Goal: Task Accomplishment & Management: Use online tool/utility

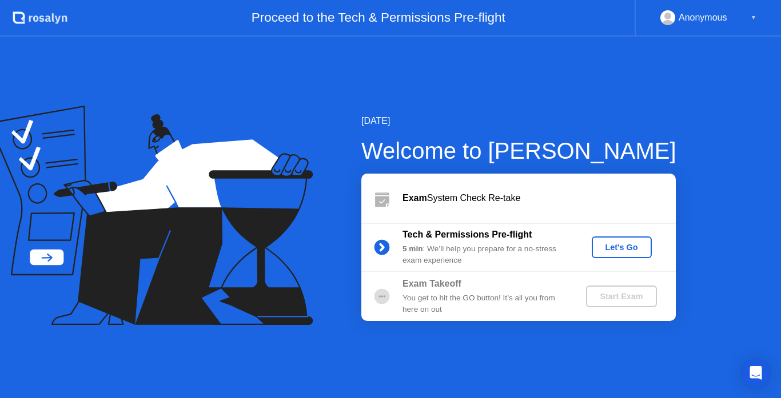
click at [633, 249] on div "Let's Go" at bounding box center [621, 247] width 51 height 9
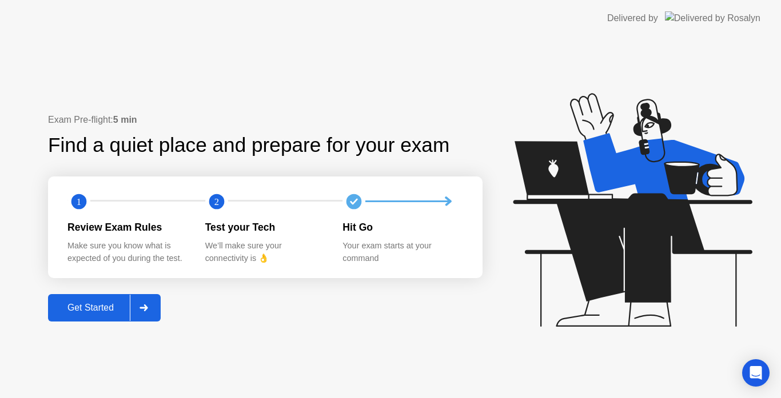
click at [78, 308] on div "Get Started" at bounding box center [90, 308] width 78 height 10
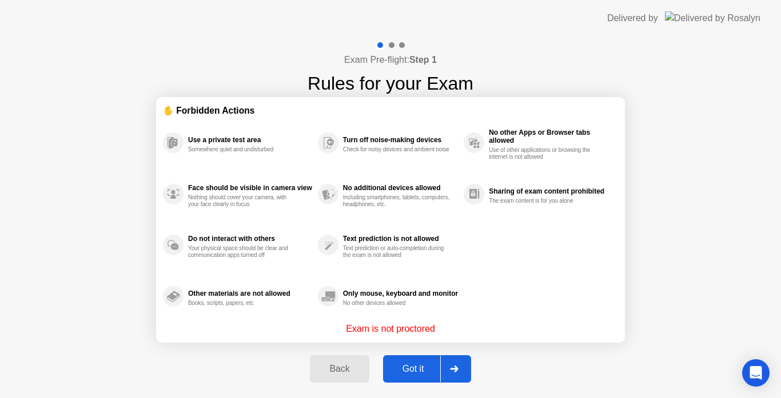
click at [422, 364] on div "Got it" at bounding box center [413, 369] width 54 height 10
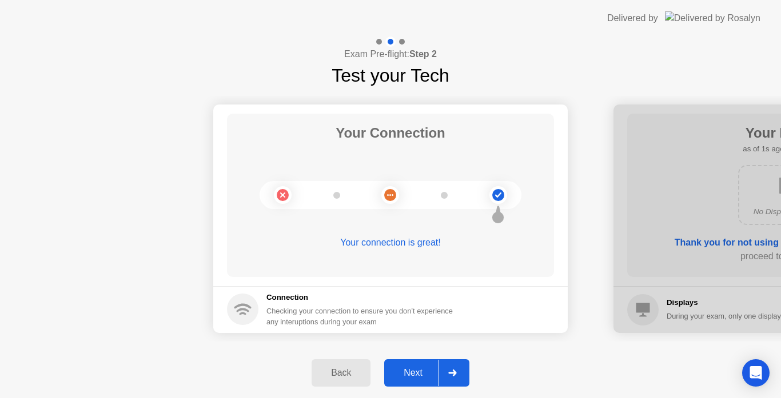
click at [416, 371] on div "Next" at bounding box center [413, 373] width 51 height 10
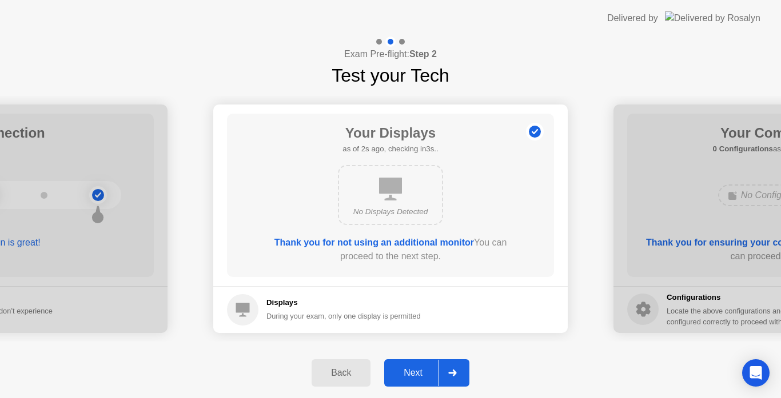
click at [416, 371] on div "Next" at bounding box center [413, 373] width 51 height 10
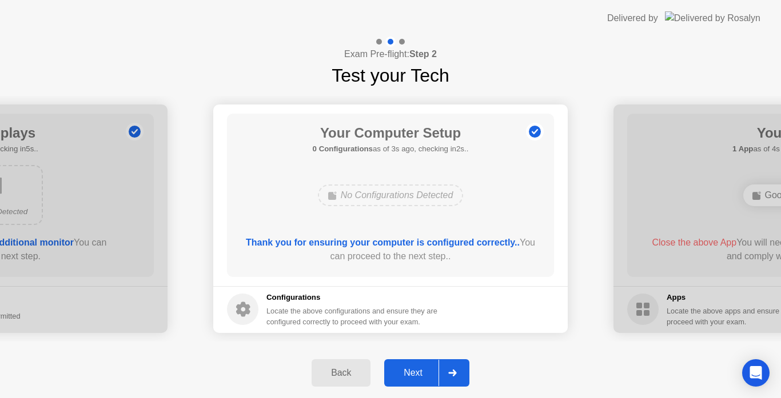
click at [416, 371] on div "Next" at bounding box center [413, 373] width 51 height 10
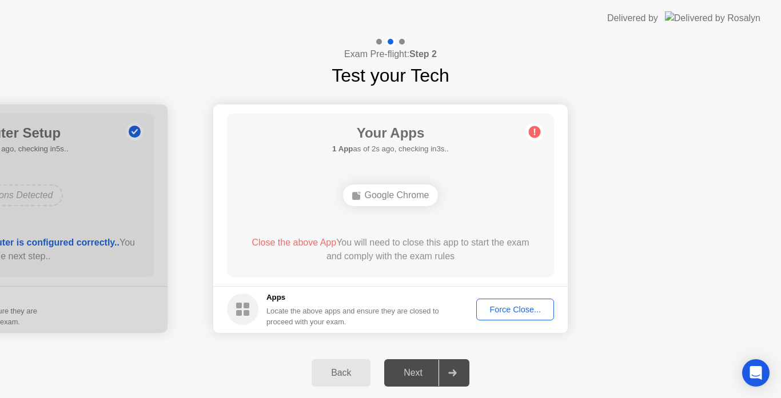
click at [516, 310] on div "Force Close..." at bounding box center [515, 309] width 70 height 9
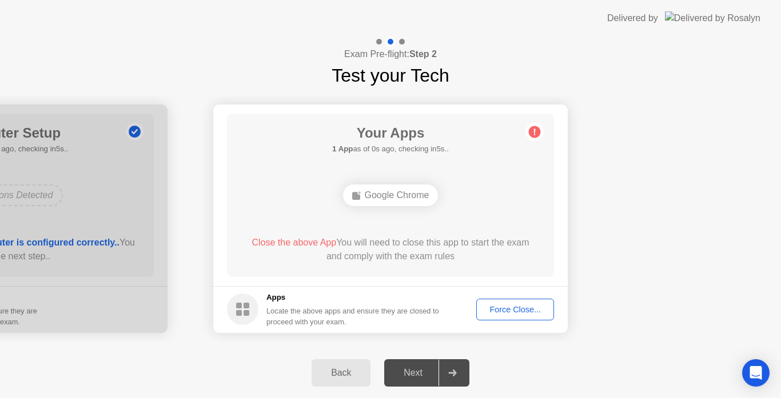
click at [517, 305] on div "Force Close..." at bounding box center [515, 309] width 70 height 9
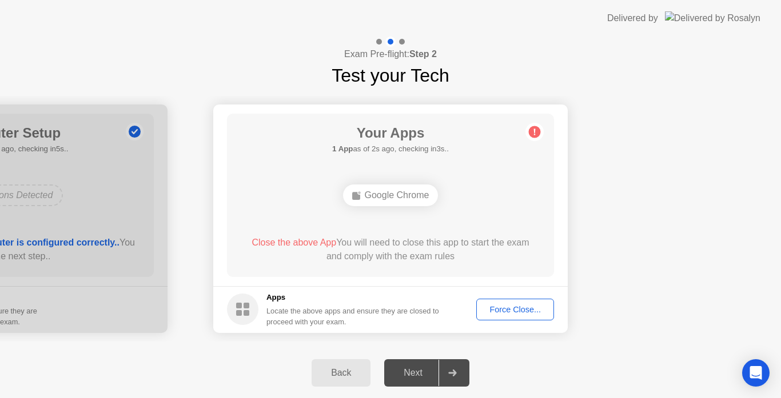
click at [436, 265] on div "Close the above App You will need to close this app to start the exam and compl…" at bounding box center [390, 252] width 294 height 32
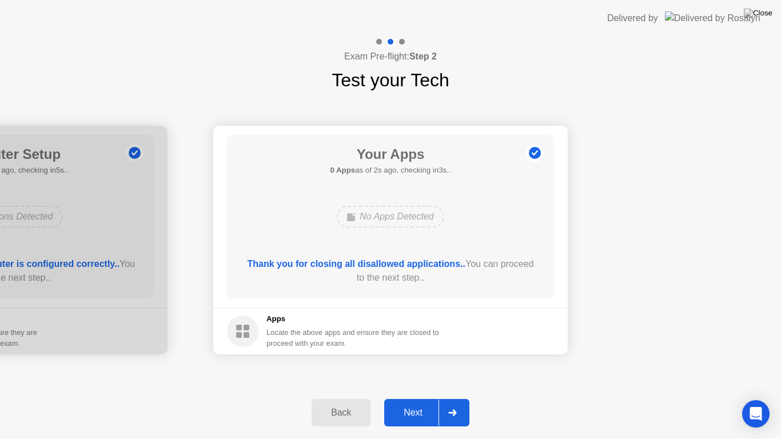
click at [415, 398] on div "Next" at bounding box center [413, 413] width 51 height 10
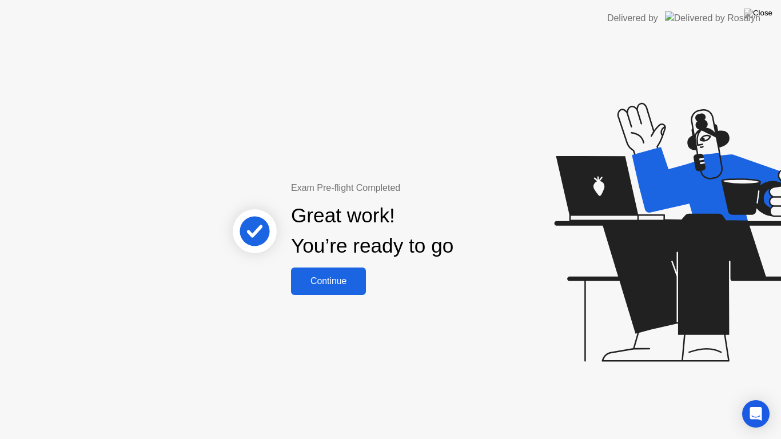
click at [345, 279] on div "Continue" at bounding box center [328, 281] width 68 height 10
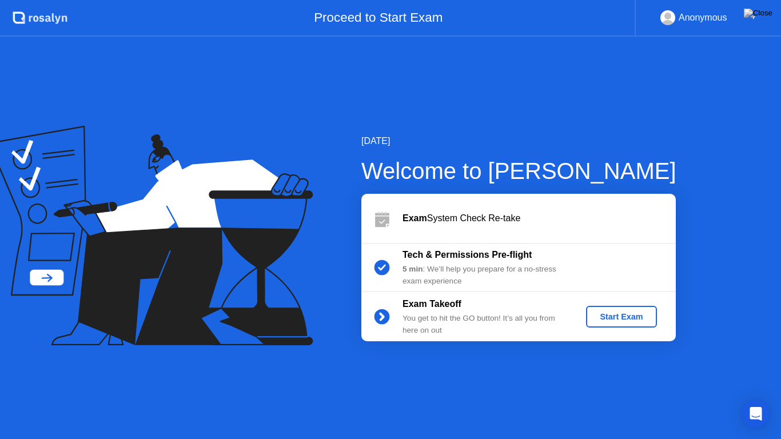
click at [621, 317] on div "Start Exam" at bounding box center [620, 316] width 61 height 9
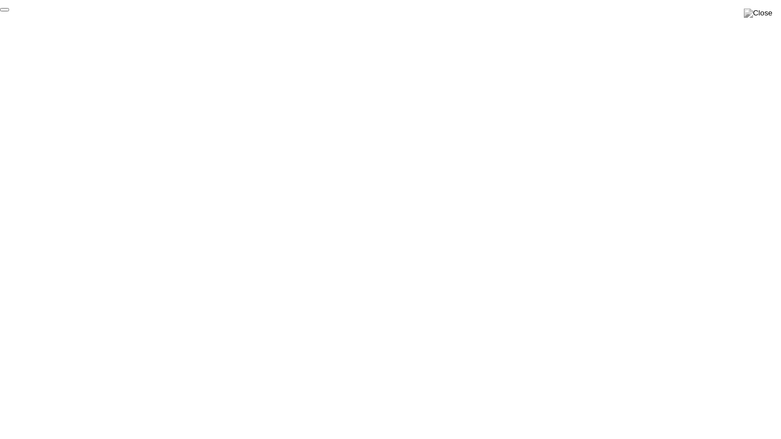
click div "End Proctoring Session"
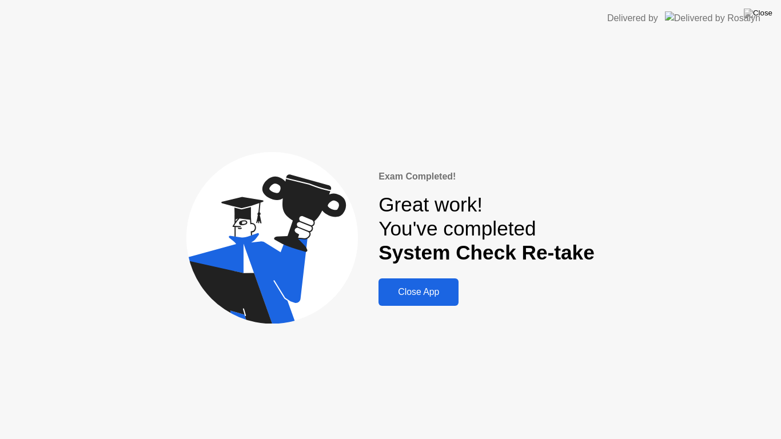
click at [434, 291] on div "Close App" at bounding box center [418, 292] width 73 height 10
